Goal: Information Seeking & Learning: Find specific fact

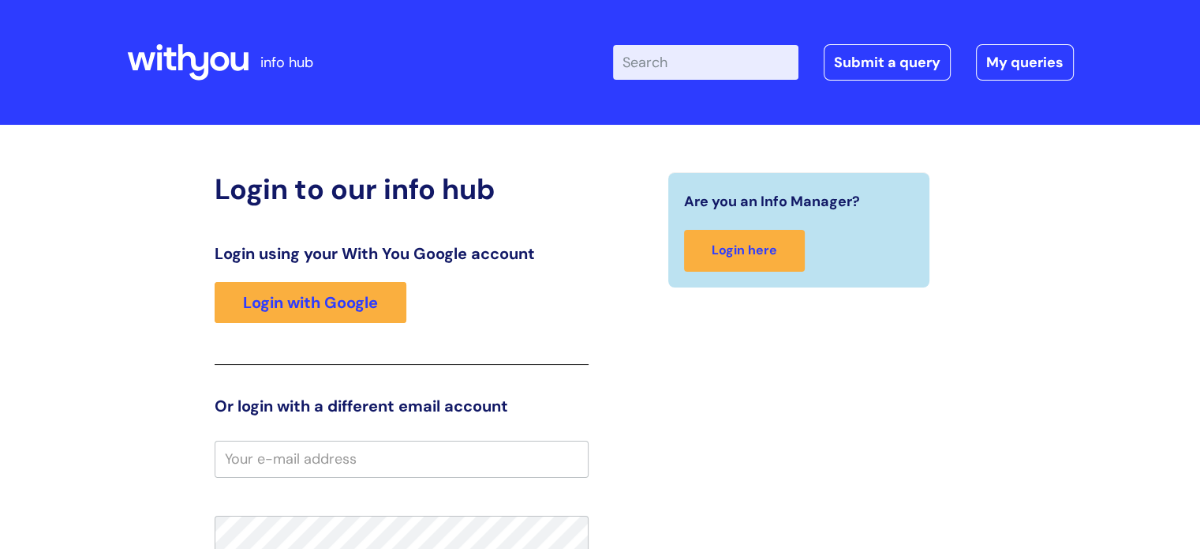
click at [720, 66] on input "Enter your search term here..." at bounding box center [705, 62] width 185 height 35
type input "internal vacancies"
click button "Search" at bounding box center [0, 0] width 0 height 0
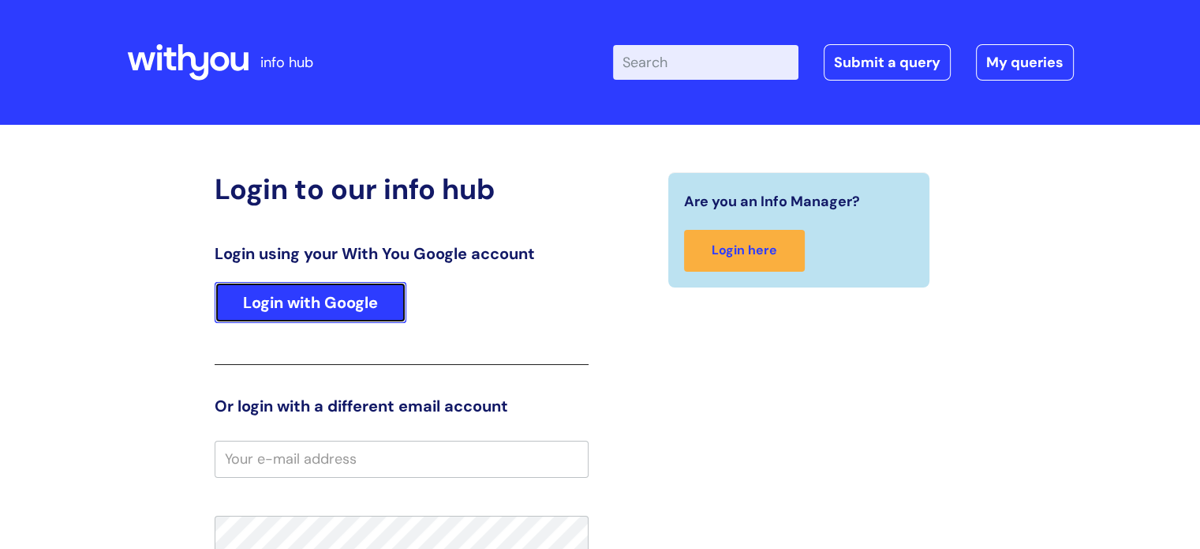
click at [300, 306] on link "Login with Google" at bounding box center [311, 302] width 192 height 41
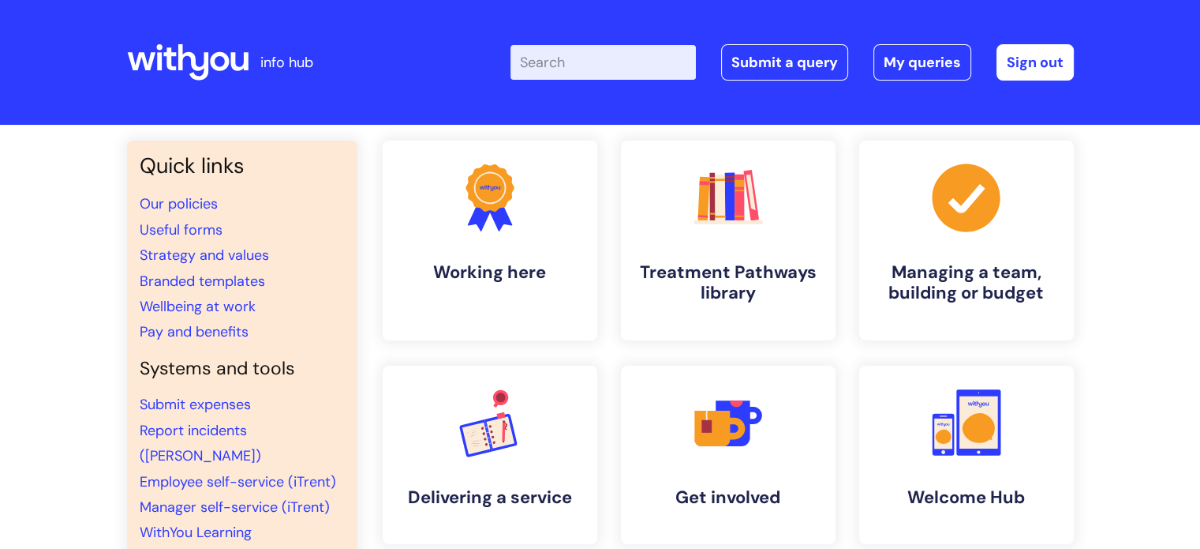
click at [612, 65] on input "Enter your search term here..." at bounding box center [603, 62] width 185 height 35
type input "Internal Vacancies"
click button "Search" at bounding box center [0, 0] width 0 height 0
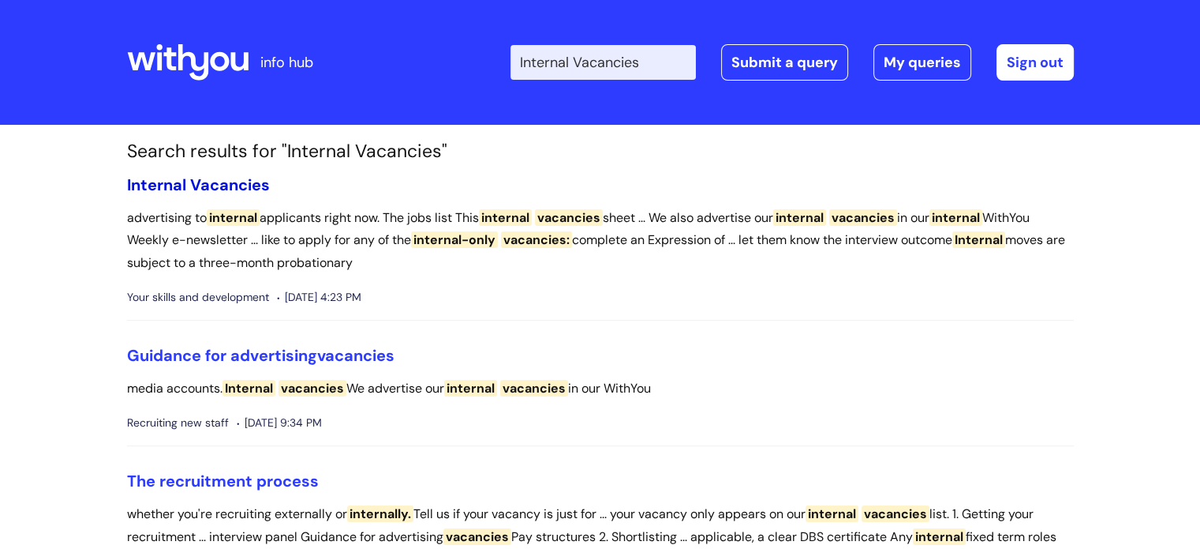
click at [182, 180] on span "Internal" at bounding box center [156, 184] width 59 height 21
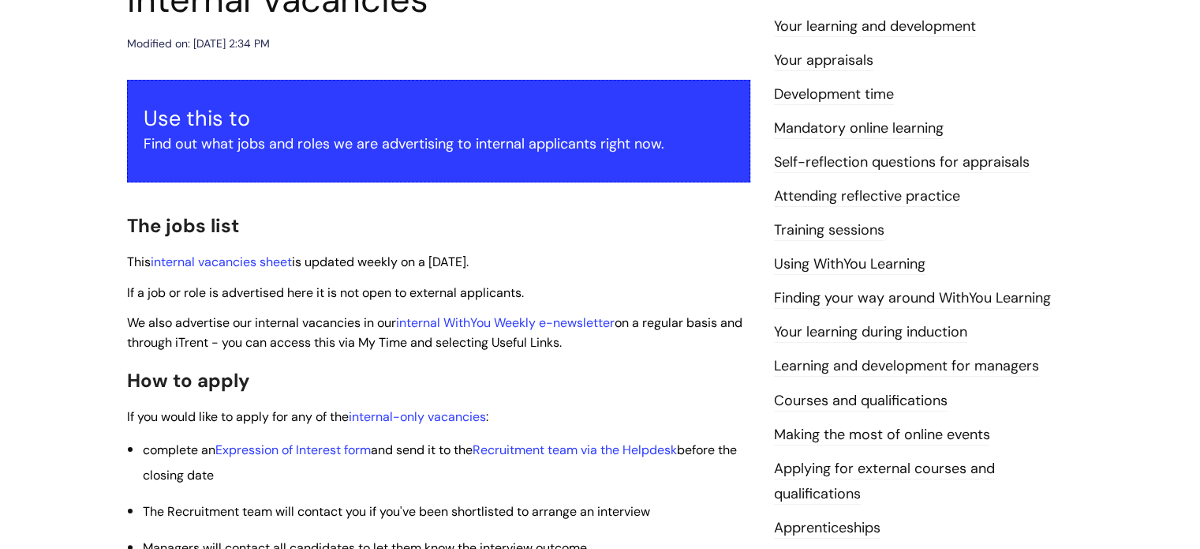
scroll to position [316, 0]
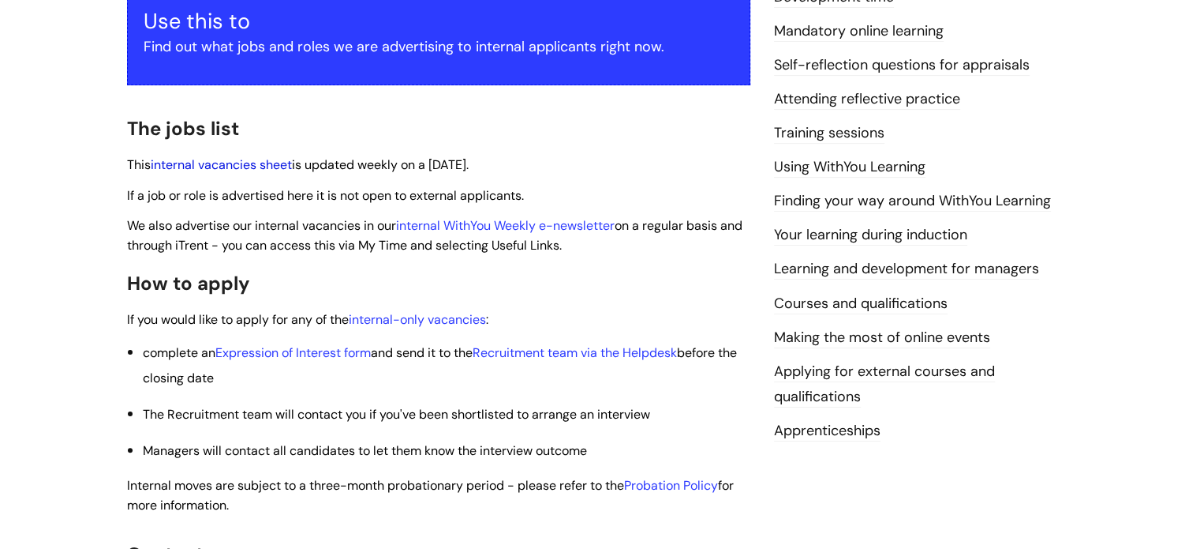
click at [237, 164] on link "internal vacancies sheet" at bounding box center [221, 164] width 141 height 17
